Goal: Information Seeking & Learning: Find specific fact

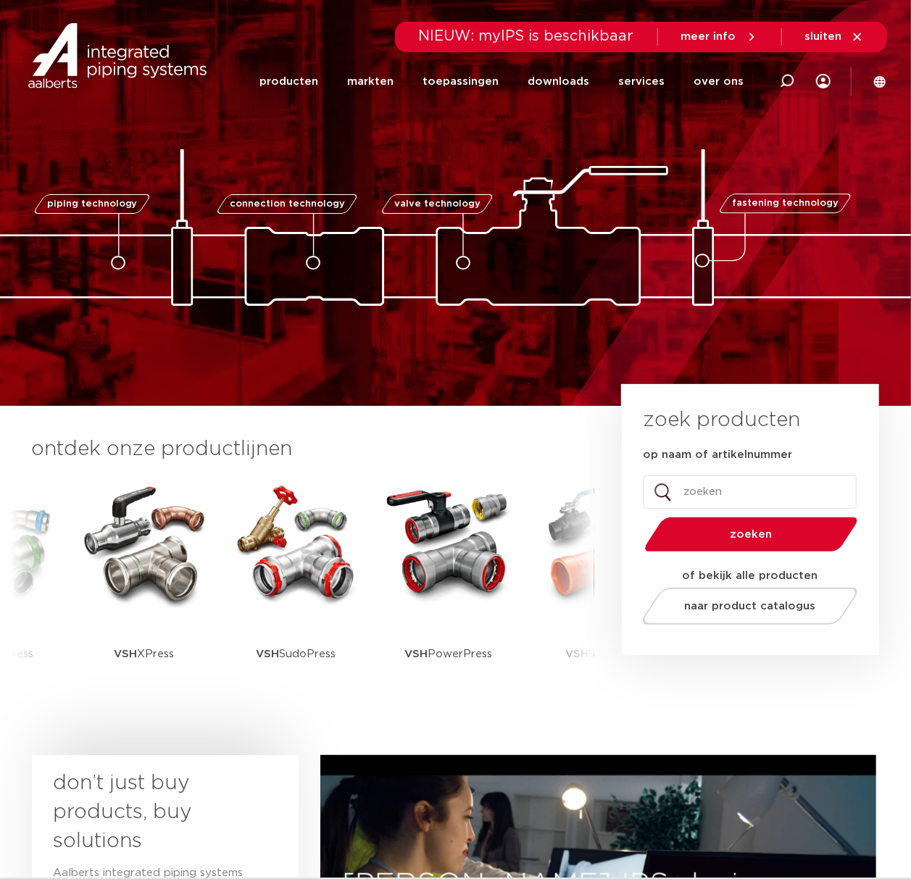
drag, startPoint x: 0, startPoint y: 0, endPoint x: 800, endPoint y: 83, distance: 804.7
click at [800, 83] on div at bounding box center [787, 81] width 58 height 110
paste input "• 6117971"
drag, startPoint x: 373, startPoint y: 84, endPoint x: 225, endPoint y: 78, distance: 148.0
click at [225, 78] on div "Zoeken • 6117971" at bounding box center [486, 80] width 674 height 41
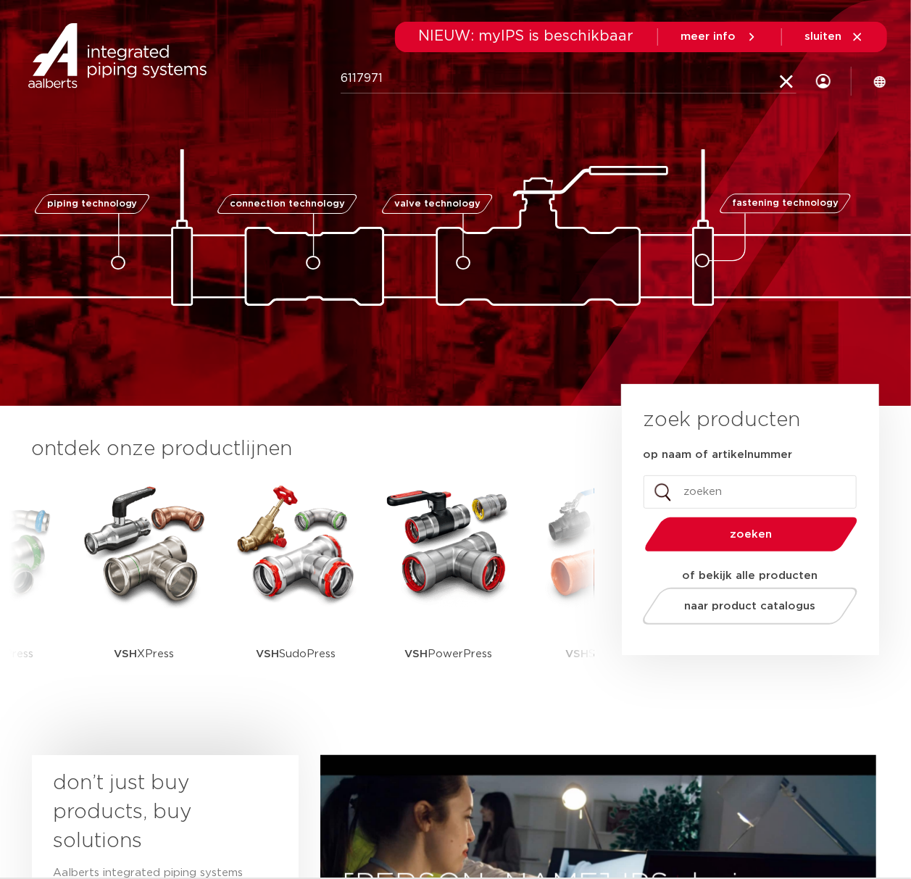
type input "6117971"
click button "Zoeken" at bounding box center [0, 0] width 0 height 0
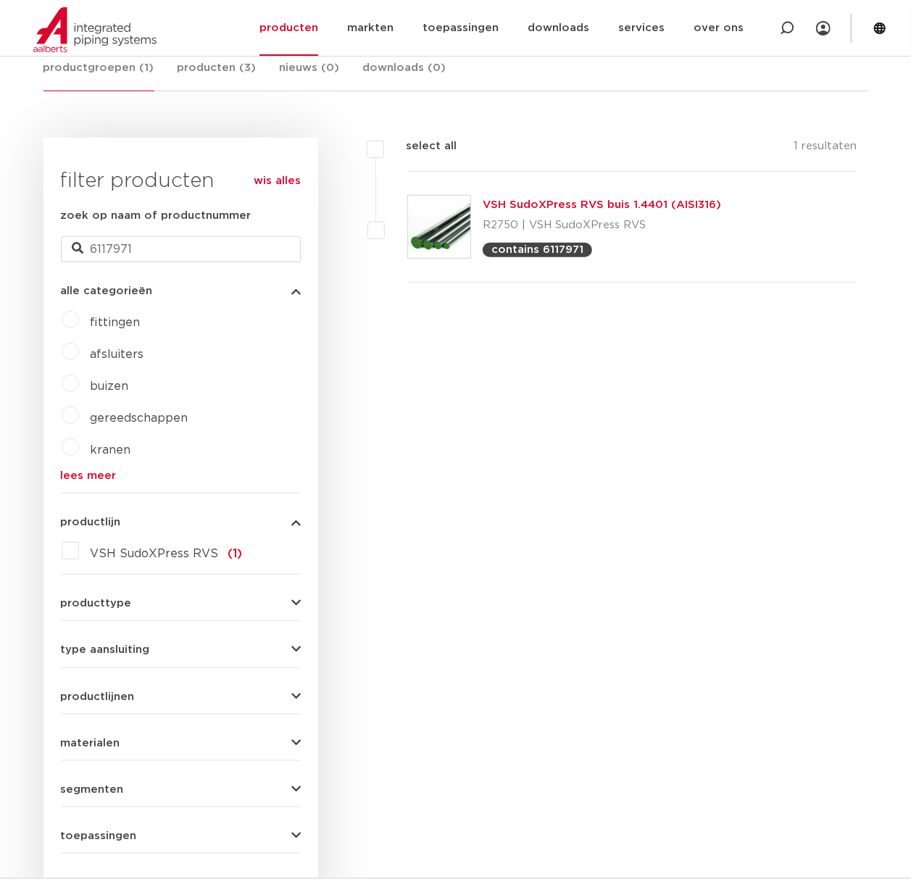
click at [633, 204] on link "VSH SudoXPress RVS buis 1.4401 (AISI316)" at bounding box center [602, 204] width 239 height 11
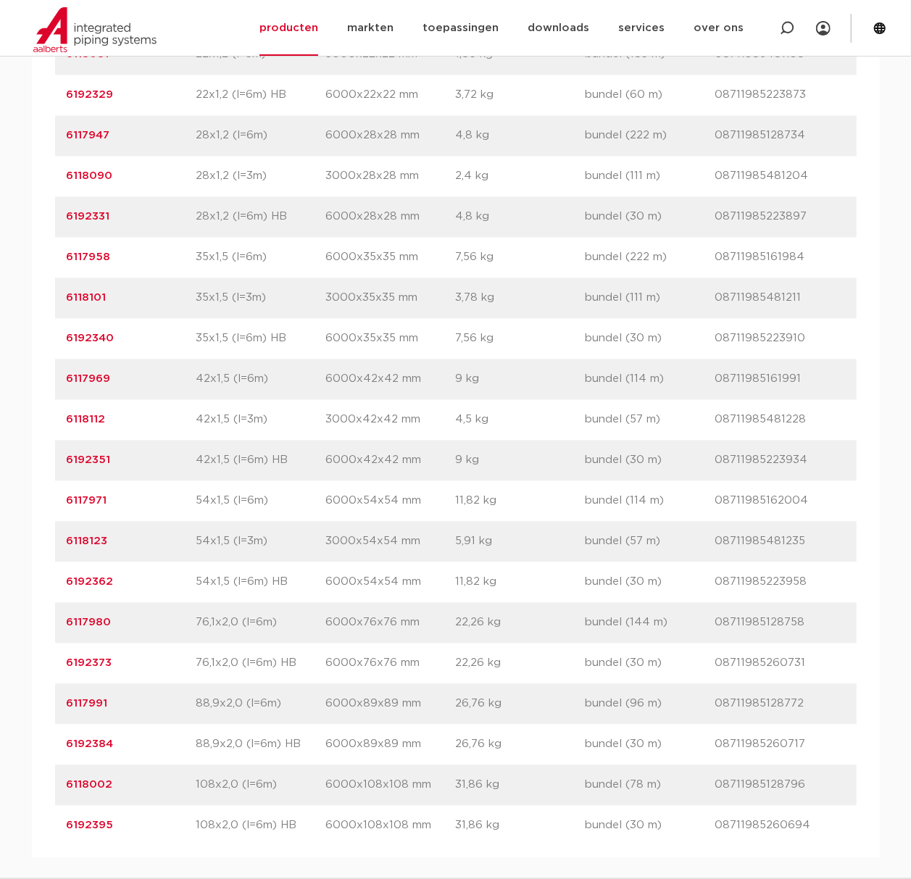
scroll to position [1546, 0]
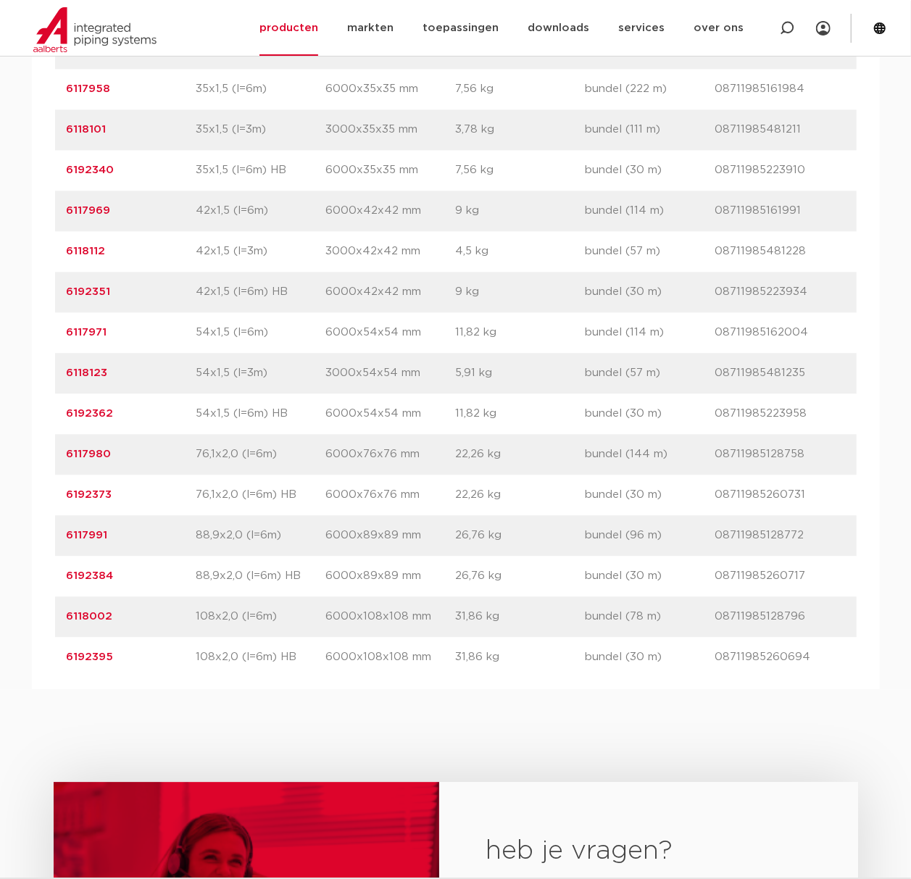
drag, startPoint x: 132, startPoint y: 609, endPoint x: 50, endPoint y: 580, distance: 86.9
click at [50, 580] on div "artikelnummer afmeting afmetingen gewicht verpakking gtin artikelnummer 6117914…" at bounding box center [456, 109] width 848 height 1160
click at [169, 544] on p "6117991" at bounding box center [132, 535] width 130 height 17
click at [146, 556] on div "artikelnummer 6117991 afmeting 88,9x2,0 (l=6m) afmetingen 6000x89x89 mm gewicht…" at bounding box center [456, 535] width 802 height 41
click at [143, 556] on div "artikelnummer 6117991 afmeting 88,9x2,0 (l=6m) afmetingen 6000x89x89 mm gewicht…" at bounding box center [456, 535] width 802 height 41
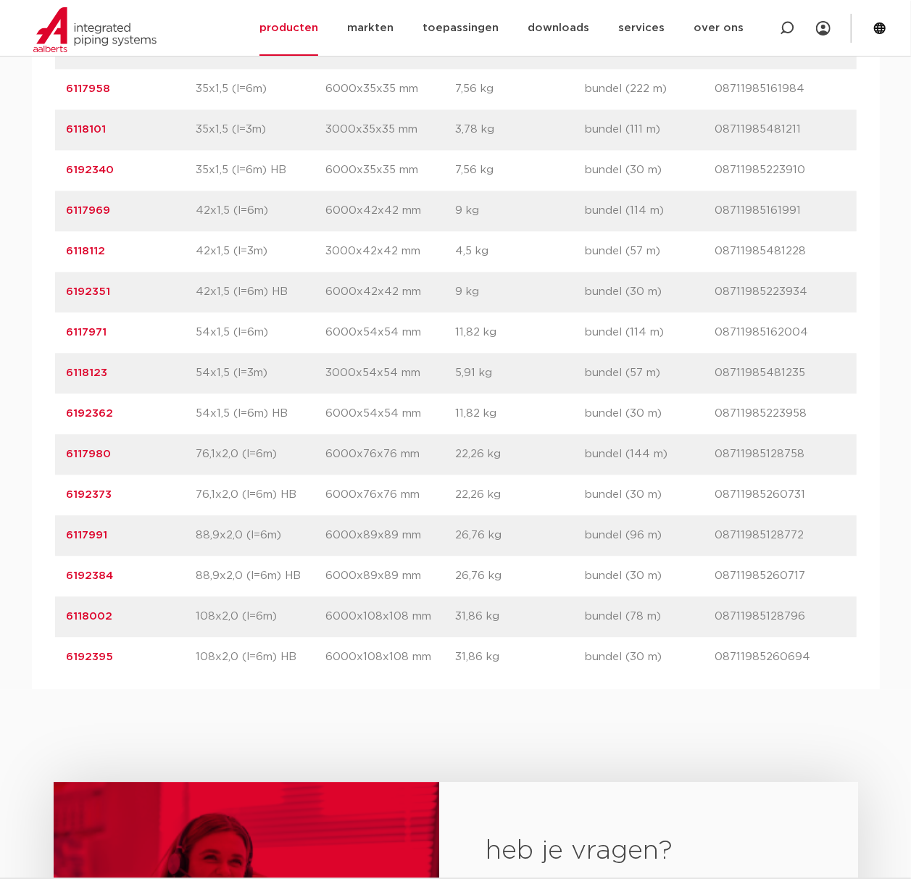
drag, startPoint x: 134, startPoint y: 586, endPoint x: 59, endPoint y: 580, distance: 74.9
click at [59, 556] on div "artikelnummer 6117991 afmeting 88,9x2,0 (l=6m) afmetingen 6000x89x89 mm gewicht…" at bounding box center [456, 535] width 802 height 41
copy link "6117991"
click at [132, 585] on p "6192384" at bounding box center [132, 576] width 130 height 17
drag, startPoint x: 123, startPoint y: 622, endPoint x: 41, endPoint y: 604, distance: 84.6
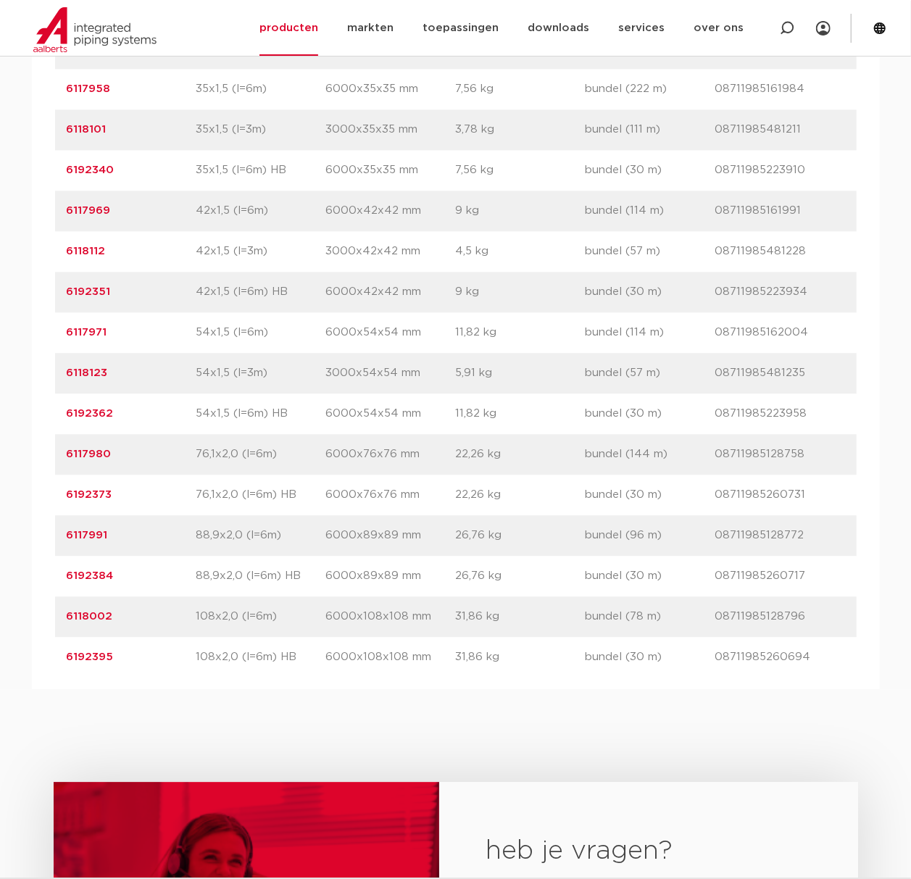
click at [41, 604] on div "artikelnummer afmeting afmetingen gewicht verpakking gtin artikelnummer 6117914…" at bounding box center [456, 109] width 848 height 1160
copy link "6192384"
click at [96, 581] on link "6192384" at bounding box center [90, 576] width 47 height 11
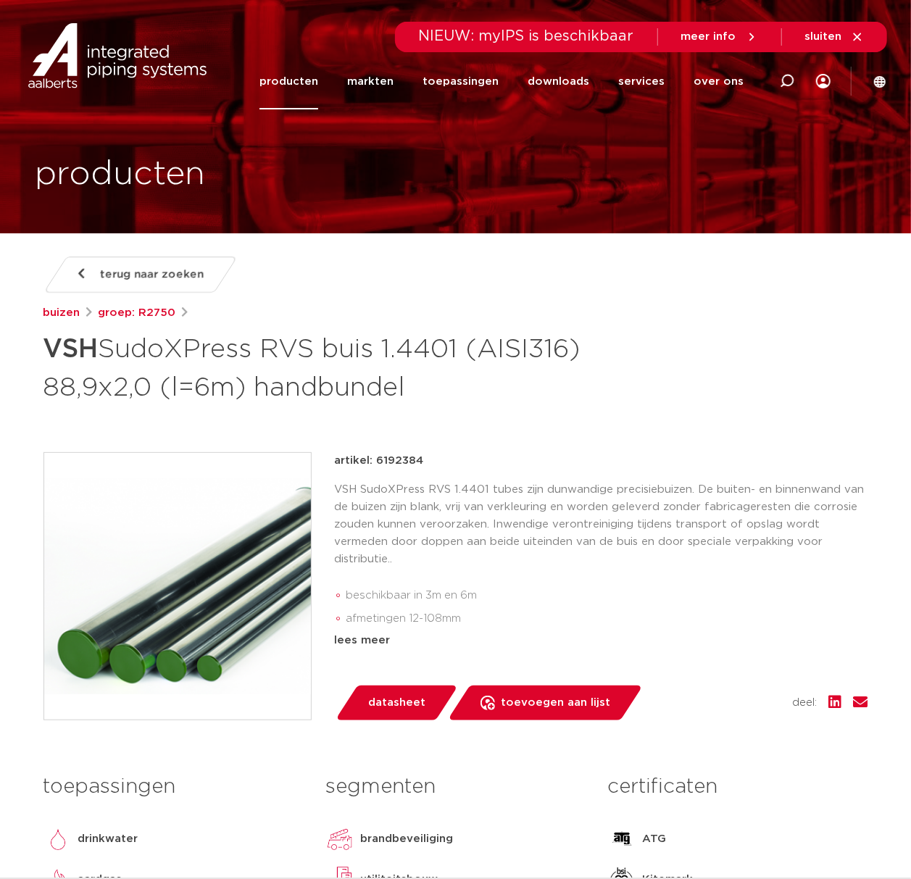
click at [439, 613] on li "afmetingen 12-108mm" at bounding box center [608, 619] width 522 height 23
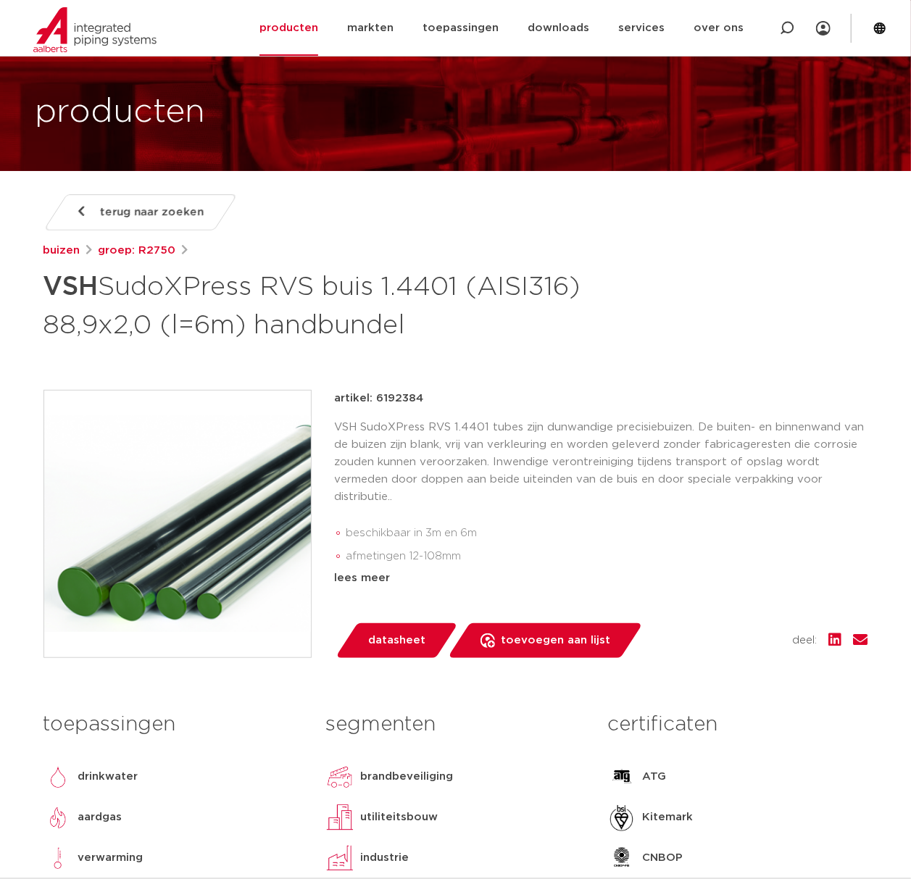
scroll to position [96, 0]
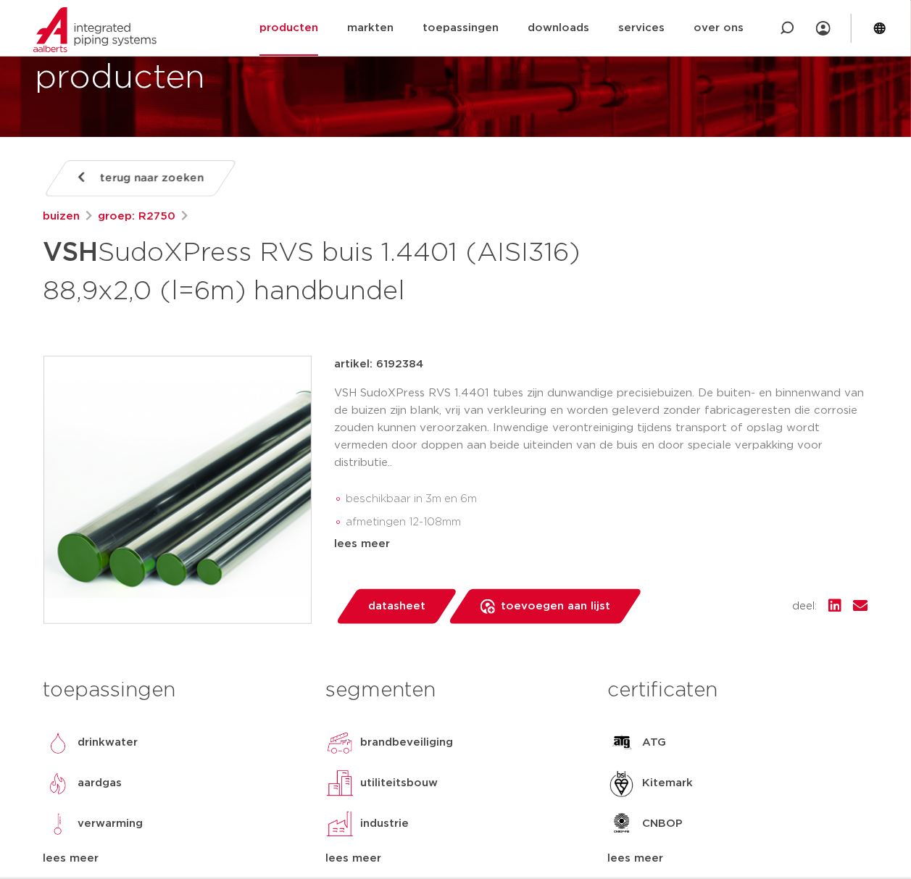
click at [445, 464] on p "VSH SudoXPress RVS 1.4401 tubes zijn dunwandige precisiebuizen. De buiten- en b…" at bounding box center [602, 428] width 534 height 87
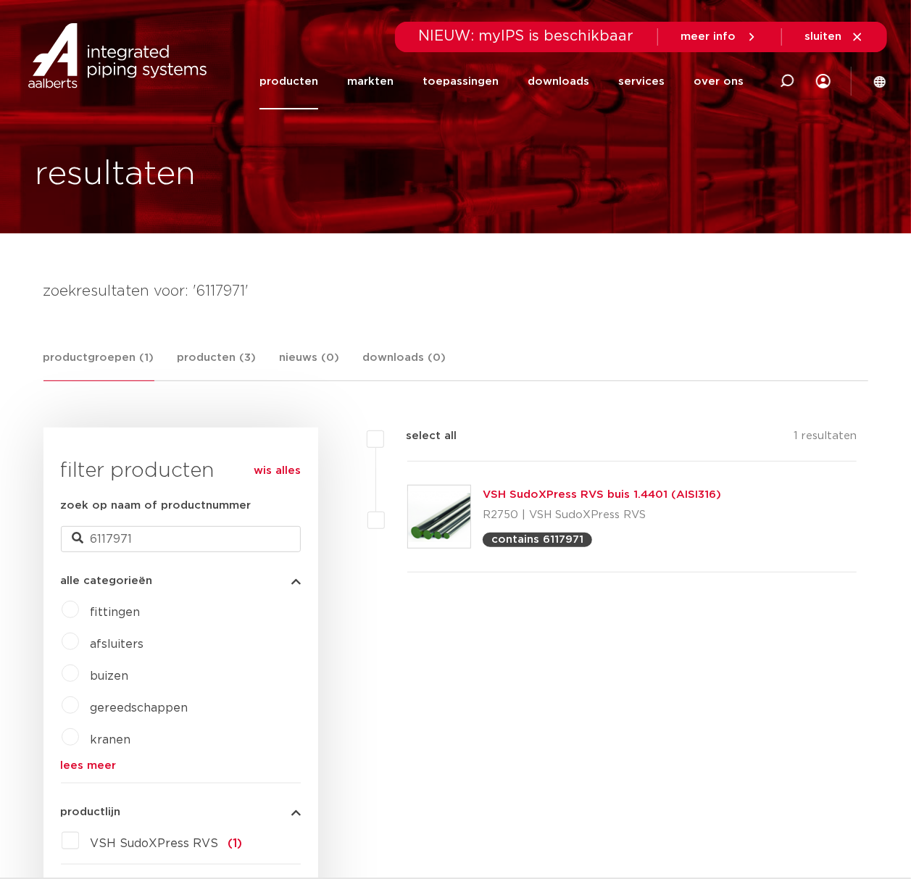
click at [792, 82] on icon at bounding box center [787, 81] width 15 height 15
type input "444"
click button "Zoeken" at bounding box center [0, 0] width 0 height 0
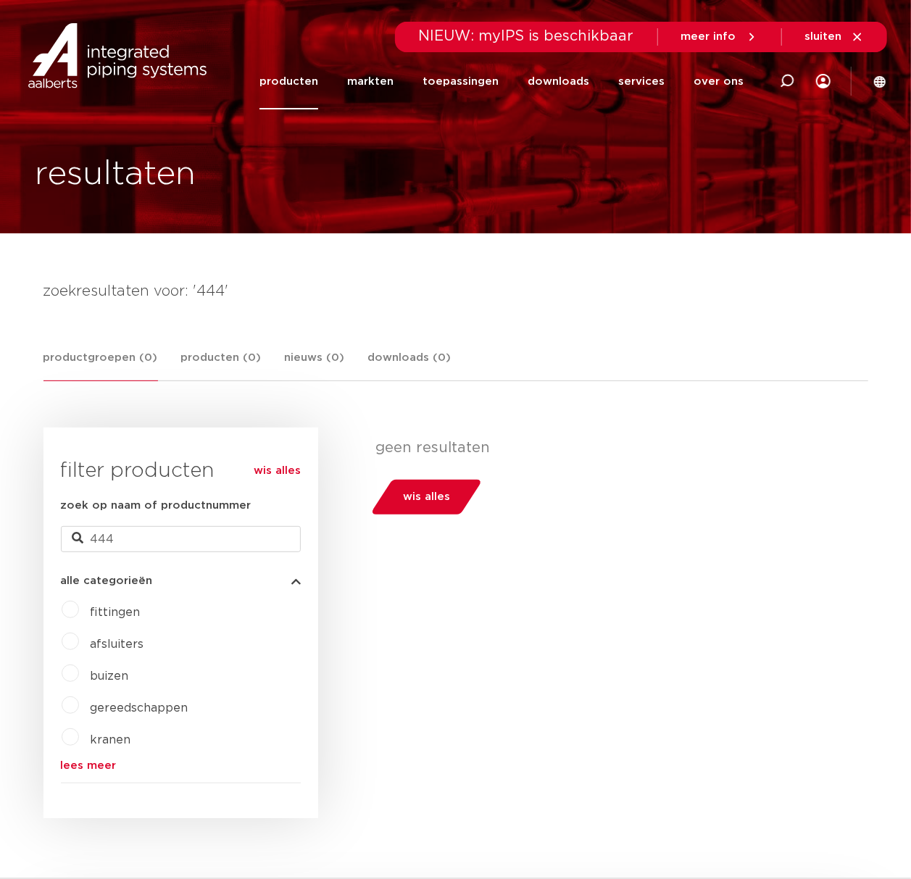
click at [291, 96] on link "producten" at bounding box center [289, 82] width 59 height 56
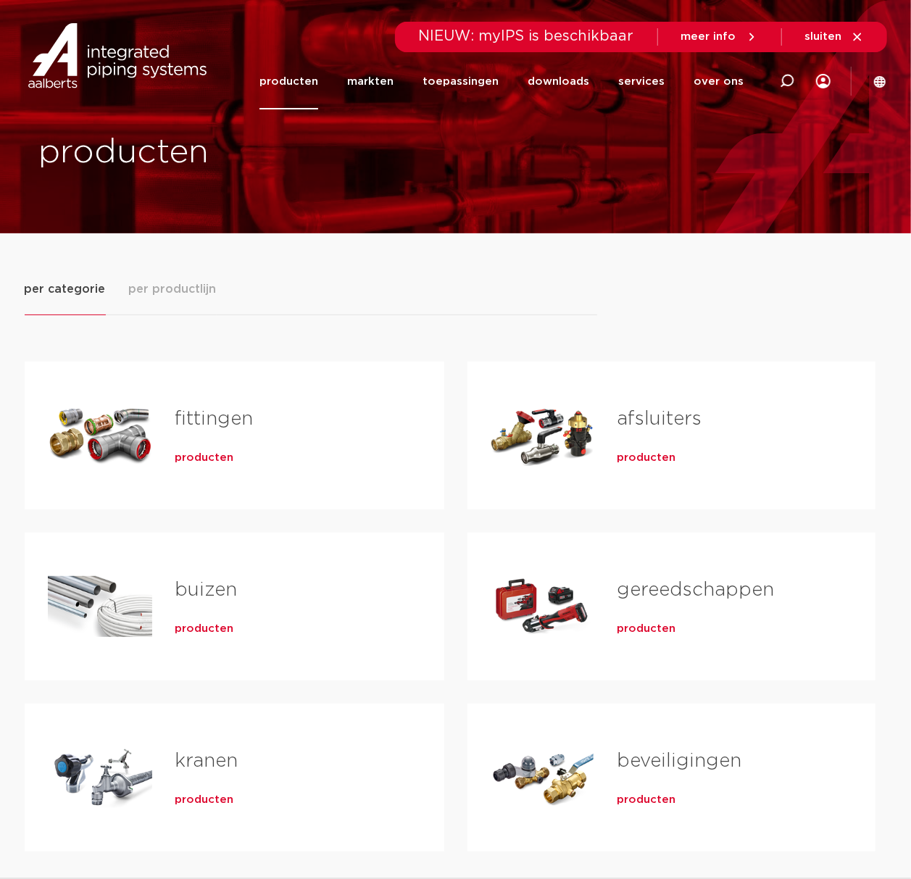
click at [195, 621] on div "producten" at bounding box center [286, 626] width 223 height 20
click at [165, 633] on div "buizen producten" at bounding box center [286, 607] width 269 height 102
click at [172, 633] on div "buizen producten" at bounding box center [286, 607] width 269 height 102
click at [184, 632] on span "producten" at bounding box center [204, 629] width 59 height 15
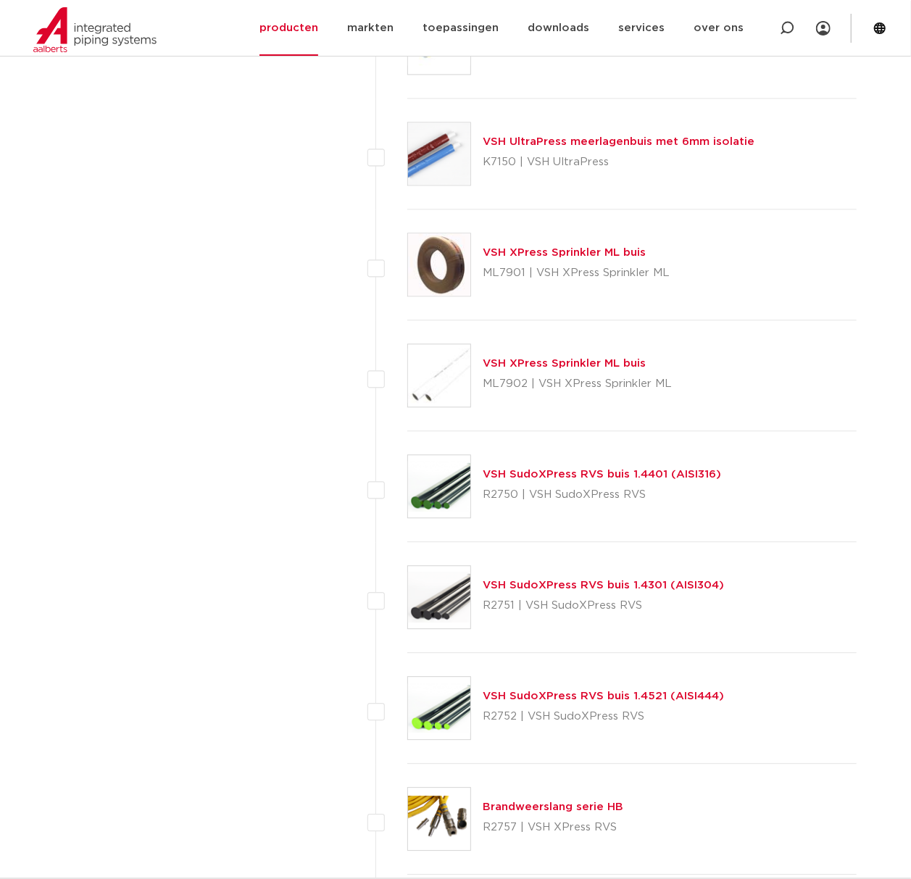
scroll to position [1643, 0]
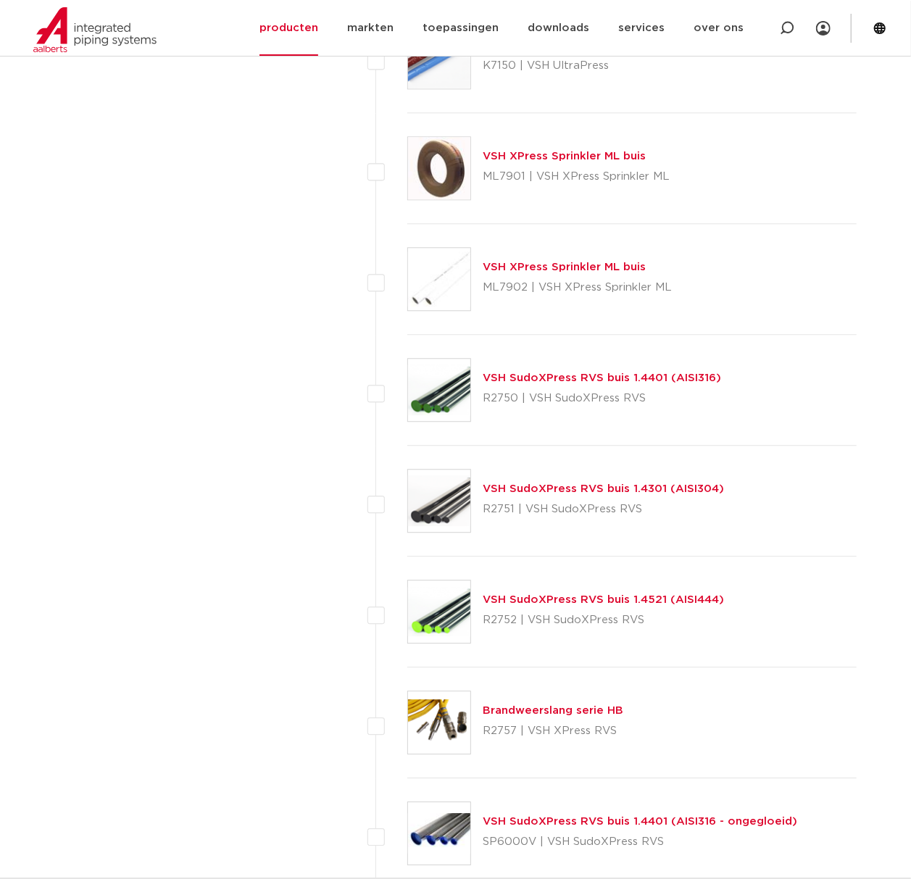
click at [529, 595] on div "VSH SudoXPress RVS buis 1.4521 (AISI444) R2752 | VSH SudoXPress RVS" at bounding box center [603, 612] width 241 height 41
click at [520, 597] on link "VSH SudoXPress RVS buis 1.4521 (AISI444)" at bounding box center [603, 600] width 241 height 11
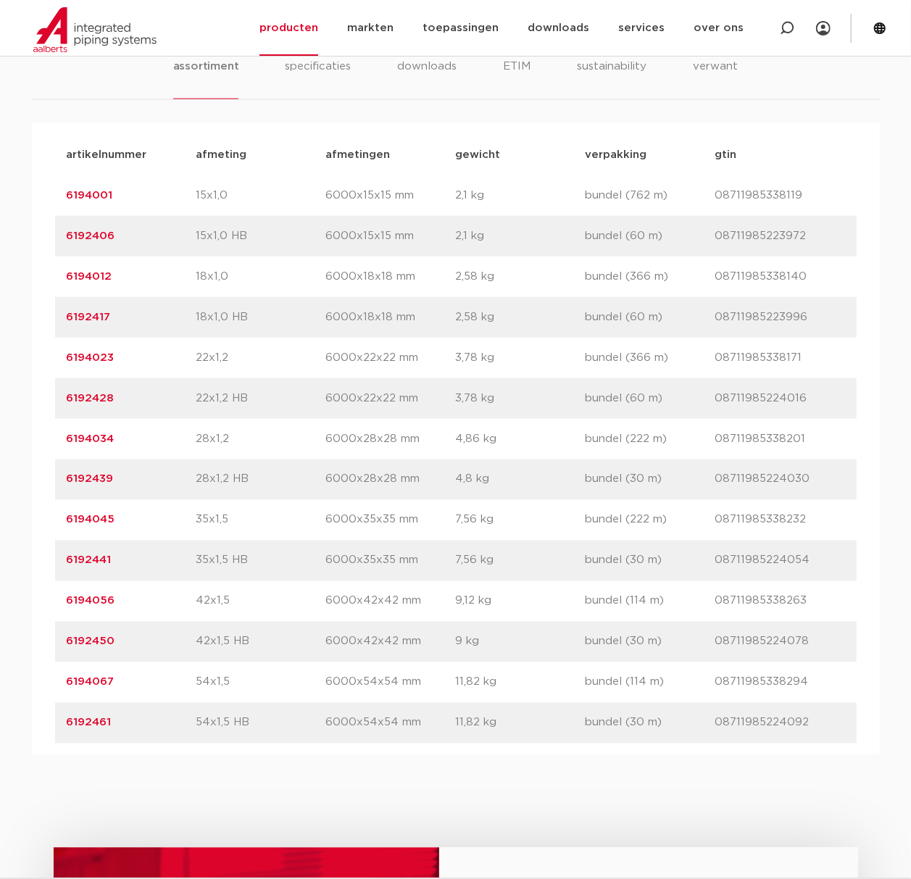
scroll to position [870, 0]
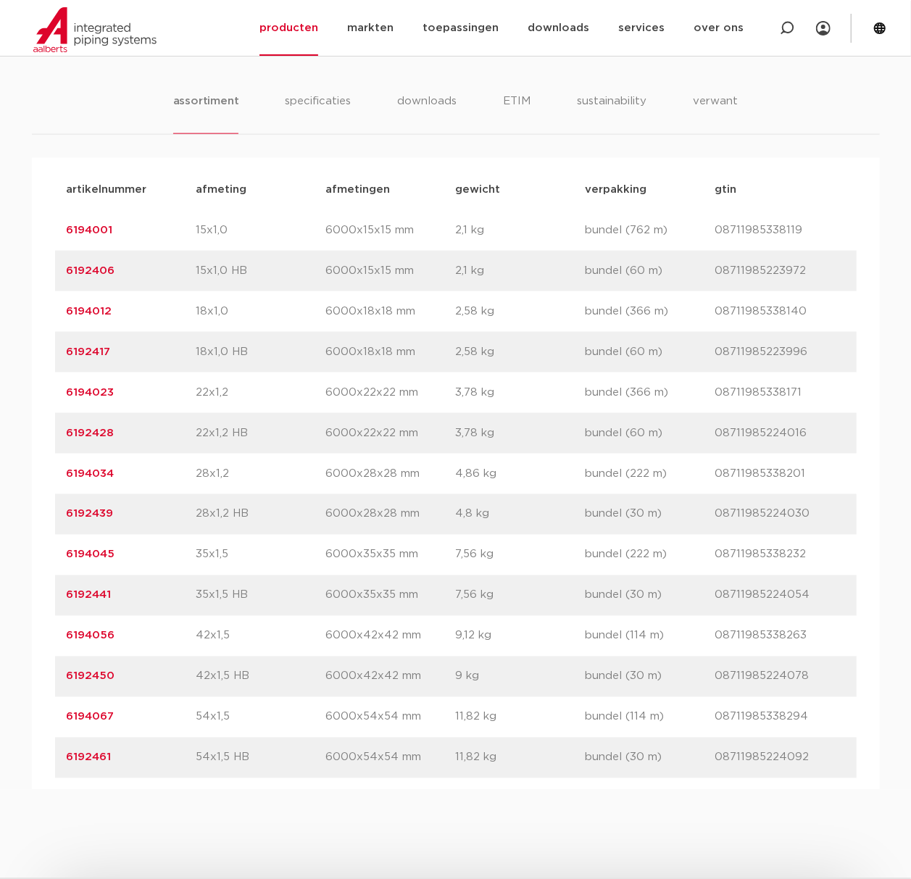
drag, startPoint x: 42, startPoint y: 468, endPoint x: 55, endPoint y: 470, distance: 13.1
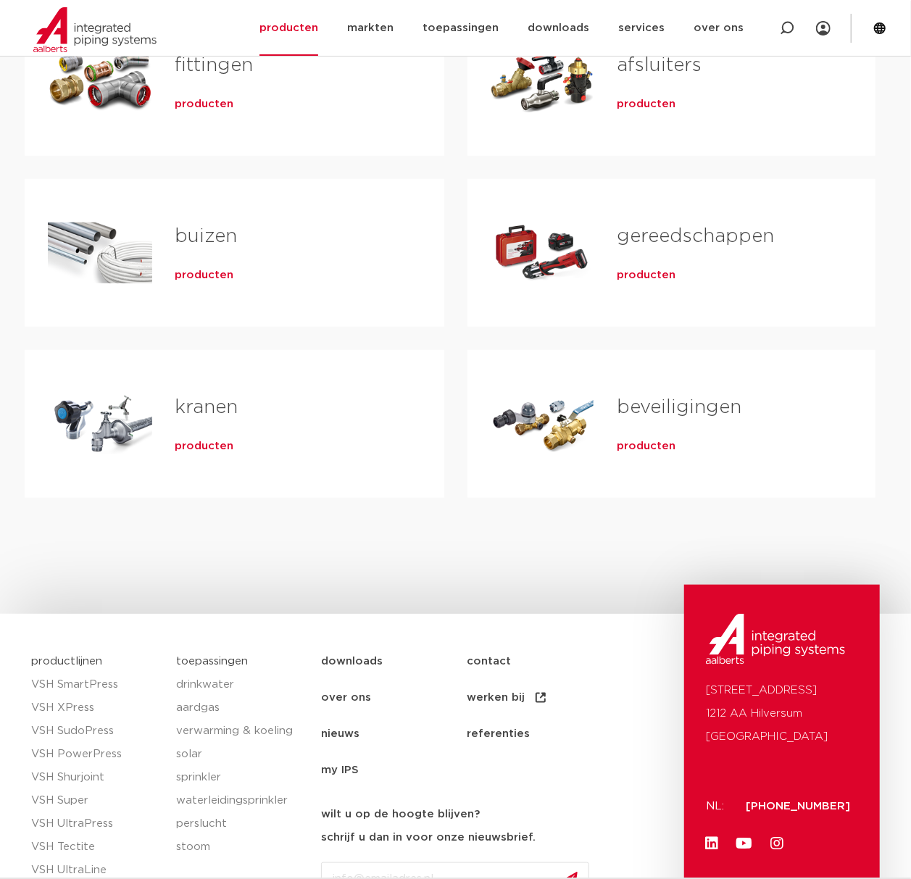
scroll to position [204, 0]
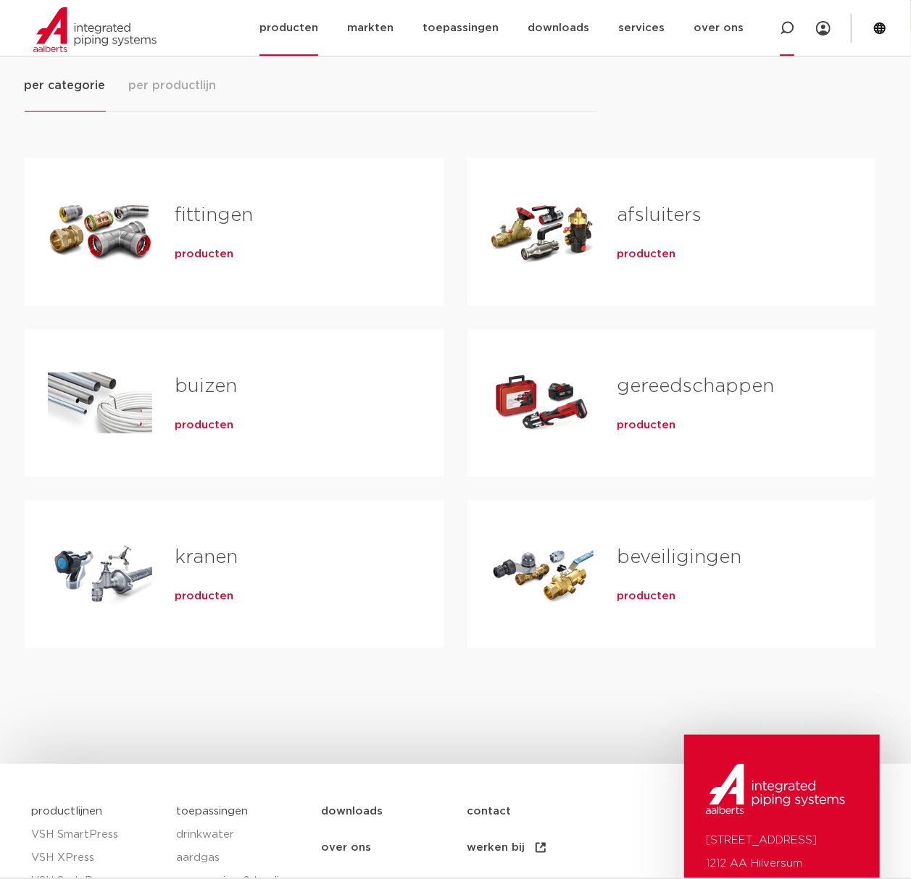
click at [784, 21] on icon at bounding box center [787, 28] width 15 height 15
paste input "6192384"
type input "6192384"
click button "Zoeken" at bounding box center [0, 0] width 0 height 0
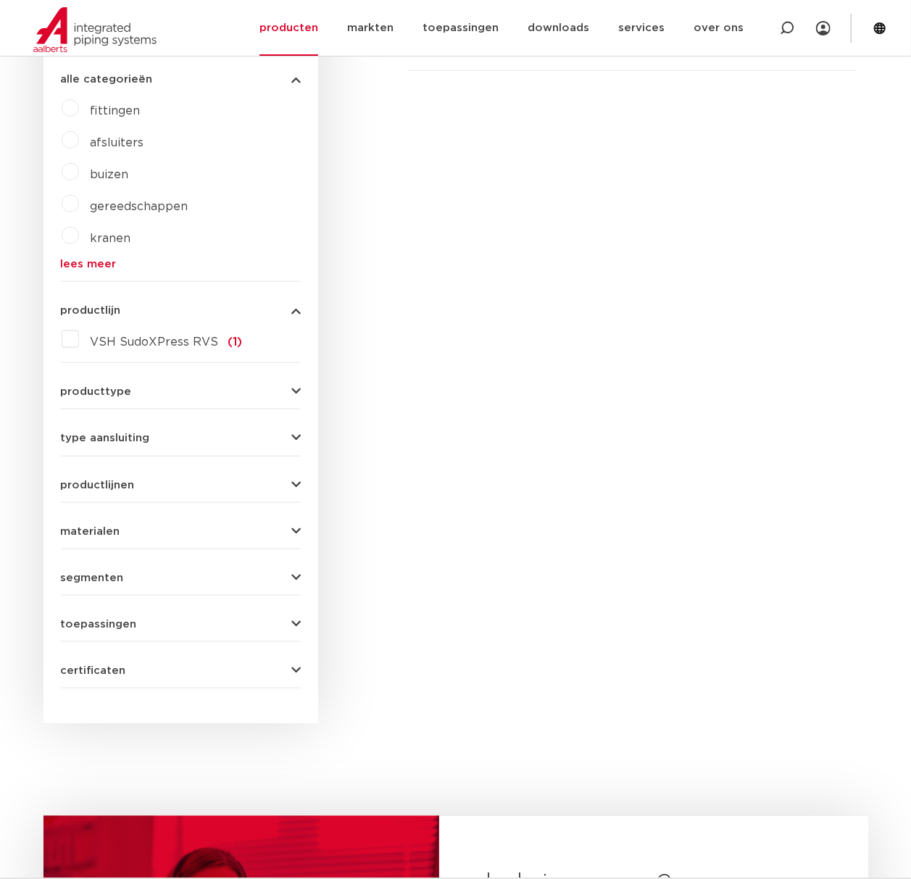
scroll to position [227, 0]
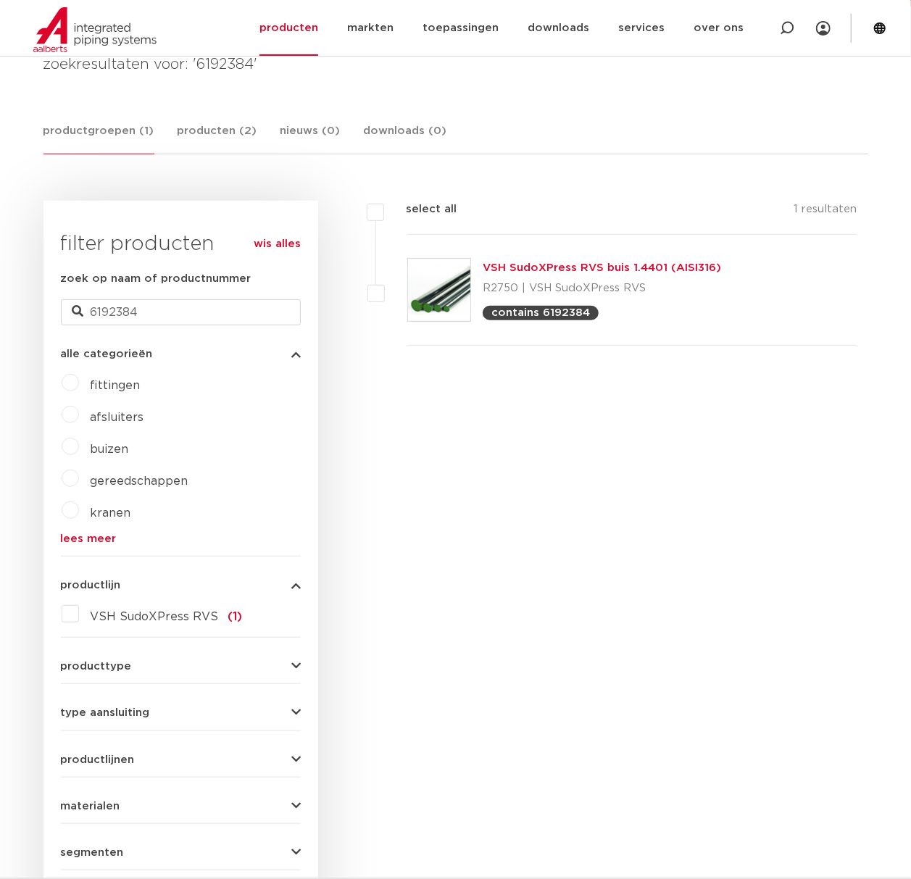
click at [430, 299] on img at bounding box center [439, 290] width 62 height 62
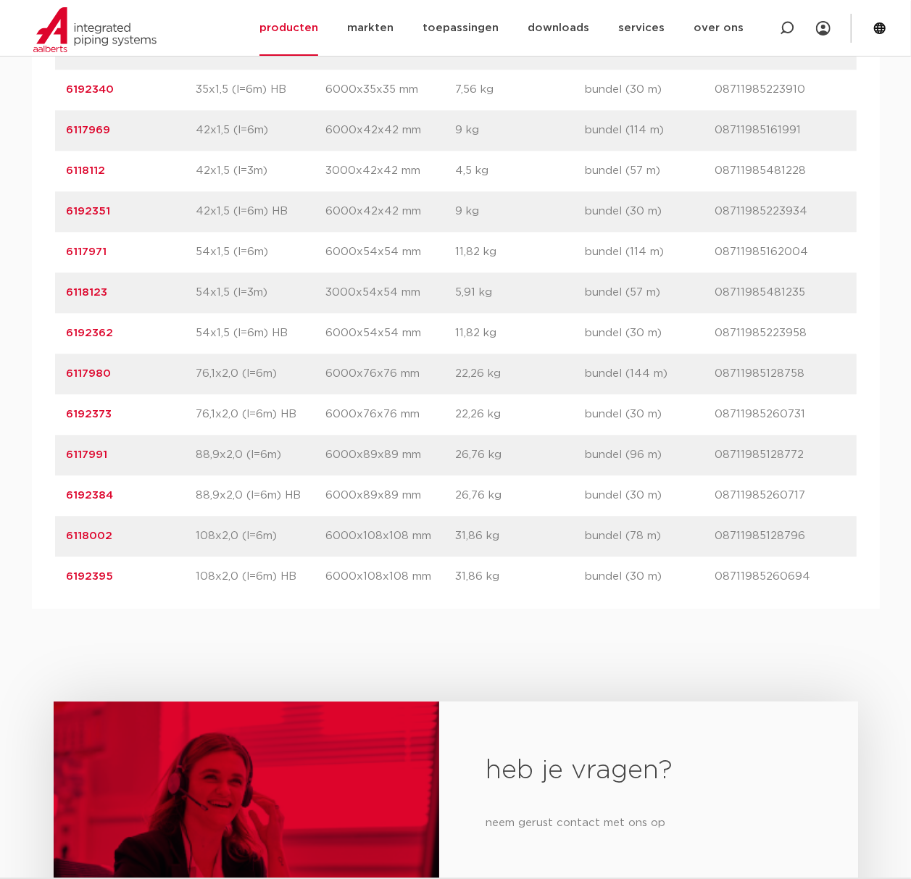
scroll to position [1837, 0]
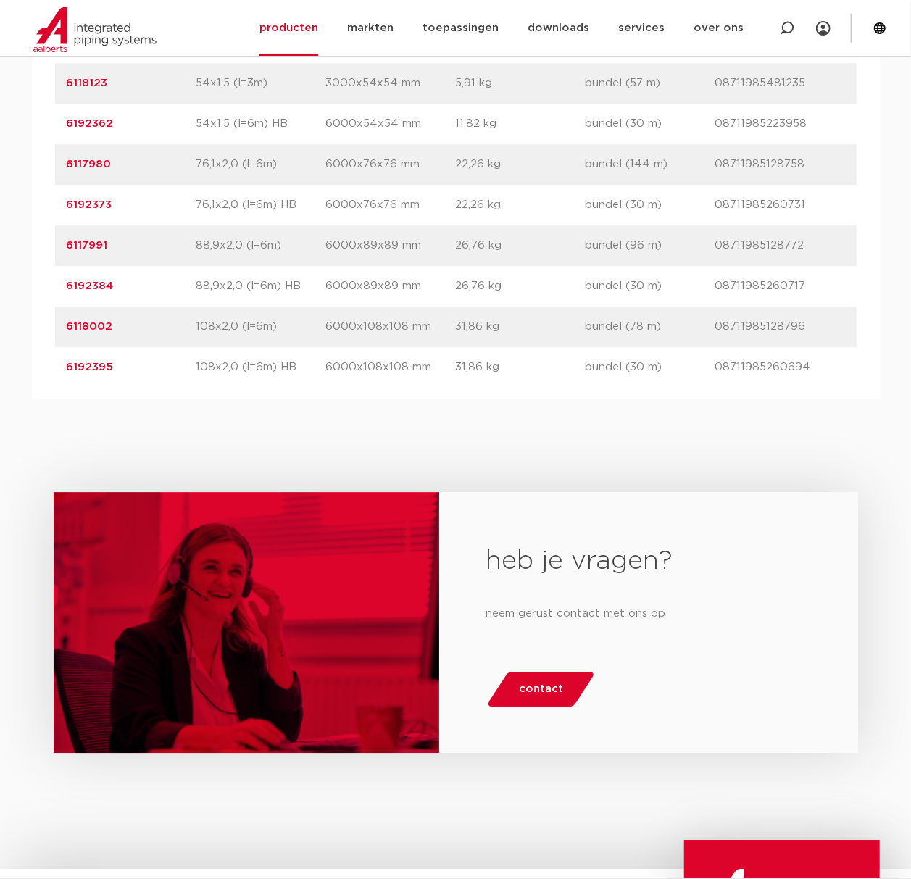
click at [76, 251] on link "6117991" at bounding box center [87, 245] width 41 height 11
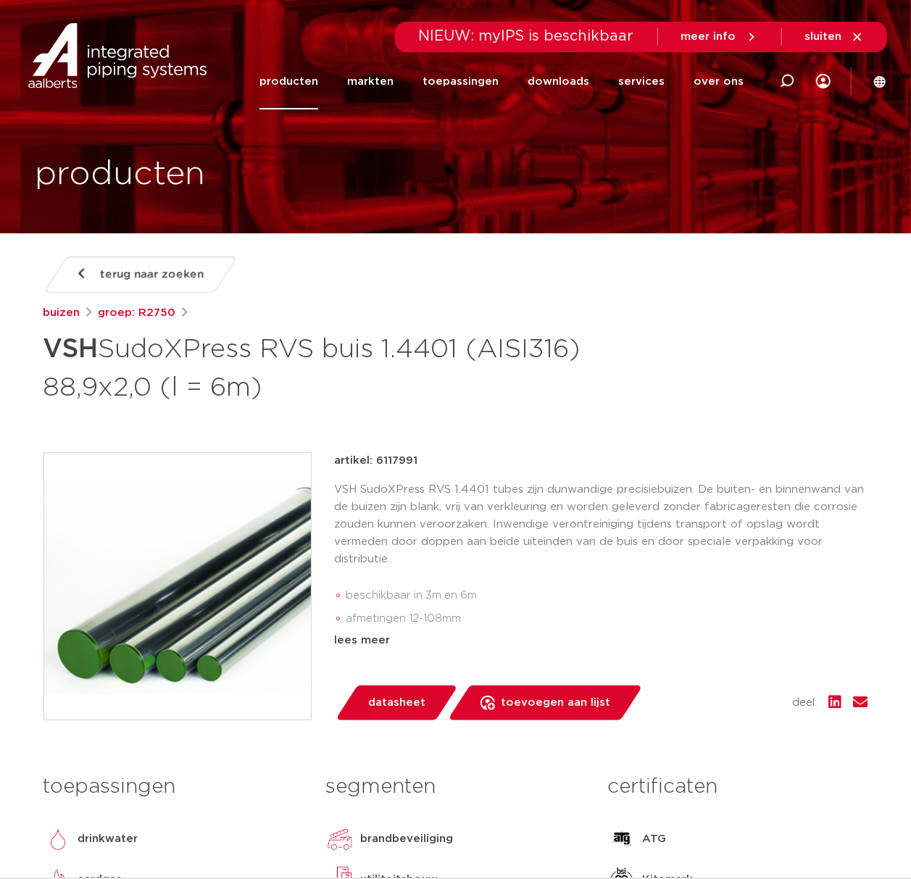
drag, startPoint x: 426, startPoint y: 390, endPoint x: 1, endPoint y: 357, distance: 426.1
copy h1 "VSH SudoXPress RVS buis 1.4401 (AISI316) 88,9x2,0 (l = 6m)"
click at [413, 423] on div "terug naar zoeken buizen groep: R2750 VSH SudoXPress RVS buis 1.4401 (AISI316) …" at bounding box center [456, 628] width 848 height 742
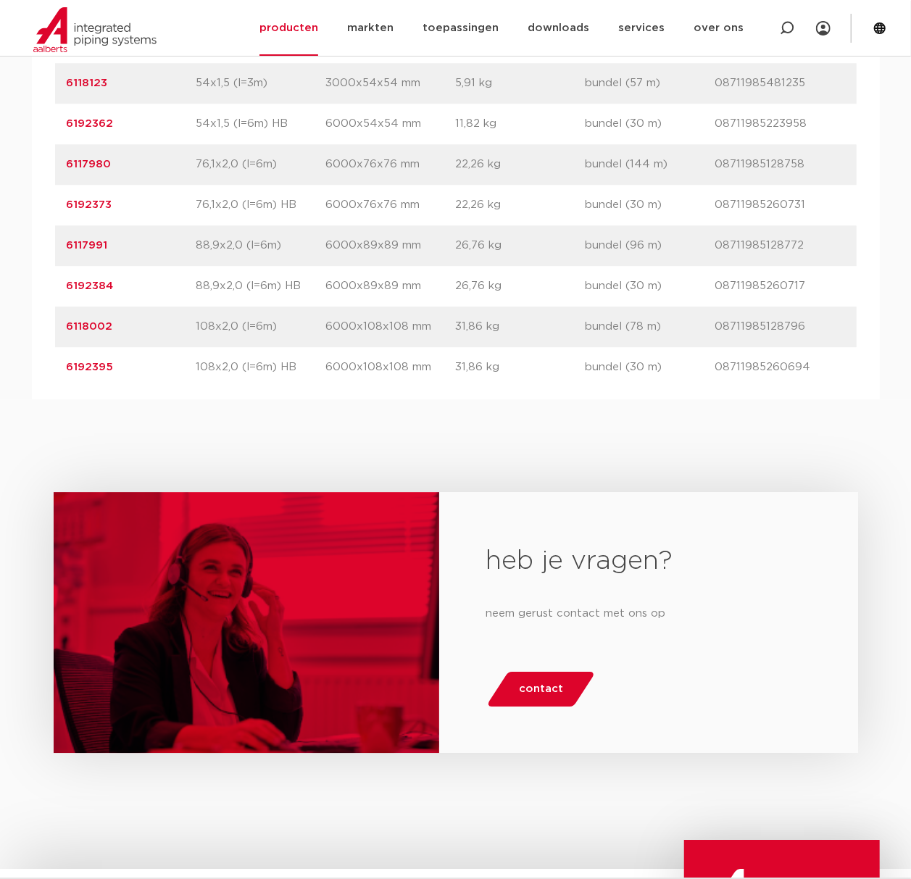
click at [96, 373] on link "6192395" at bounding box center [90, 367] width 47 height 11
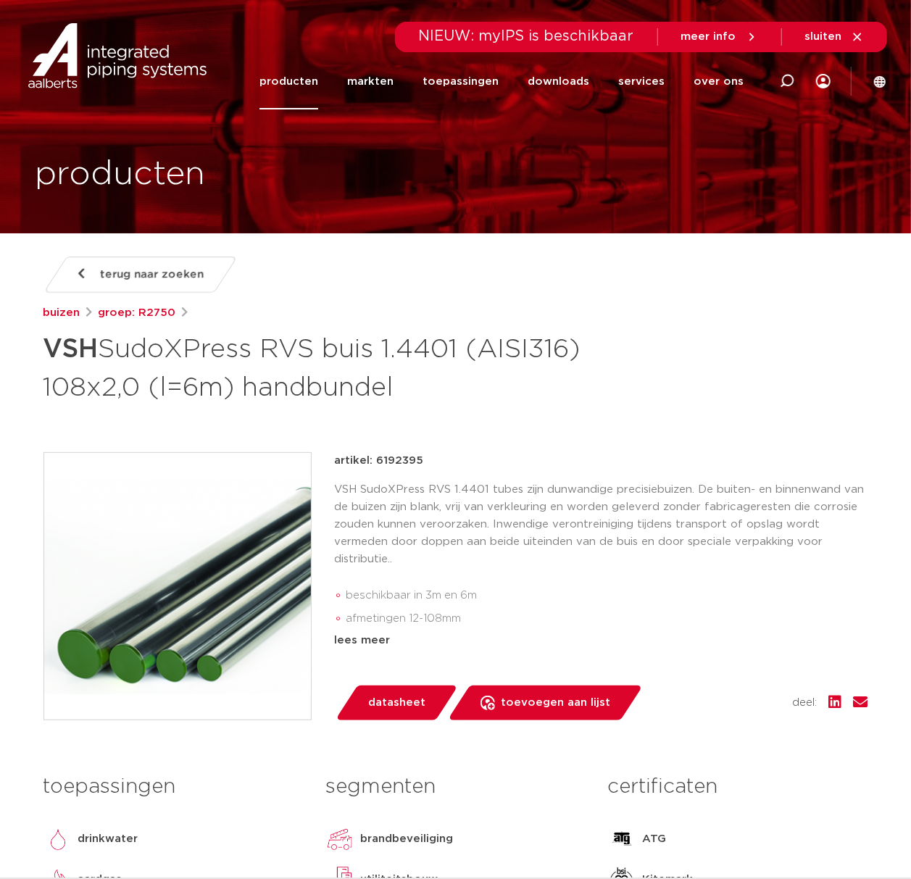
drag, startPoint x: 534, startPoint y: 389, endPoint x: -54, endPoint y: 355, distance: 589.8
copy h1 "VSH SudoXPress RVS buis 1.4401 (AISI316) 108x2,0 (l=6m) handbundel"
click at [447, 416] on div "terug naar zoeken buizen groep: R2750 VSH SudoXPress RVS buis 1.4401 (AISI316) …" at bounding box center [456, 628] width 848 height 742
